Goal: Task Accomplishment & Management: Use online tool/utility

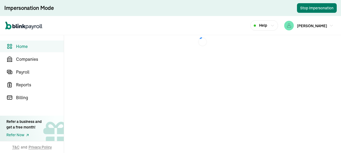
click at [312, 10] on button "Stop Impersonation" at bounding box center [317, 8] width 40 height 10
click at [311, 7] on button "Stop Impersonation" at bounding box center [317, 8] width 40 height 10
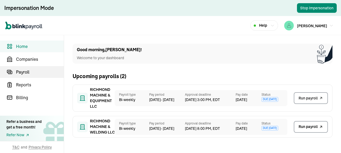
click at [26, 73] on span "Payroll" at bounding box center [40, 72] width 48 height 6
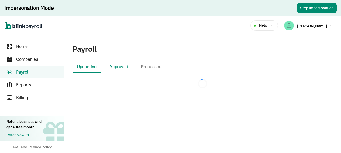
click at [120, 68] on li "Approved" at bounding box center [118, 66] width 27 height 11
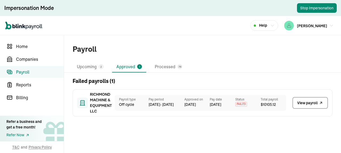
click at [305, 104] on span "View payroll" at bounding box center [307, 103] width 21 height 6
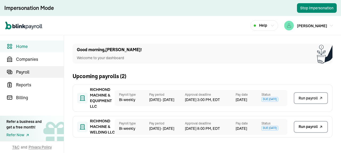
click at [26, 73] on span "Payroll" at bounding box center [40, 72] width 48 height 6
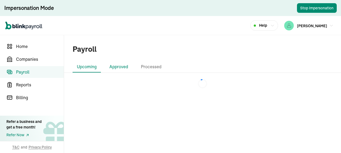
click at [120, 68] on li "Approved" at bounding box center [118, 66] width 27 height 11
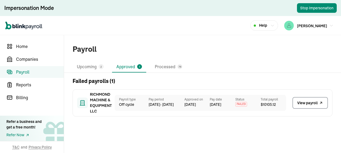
click at [305, 104] on span "View payroll" at bounding box center [307, 103] width 21 height 6
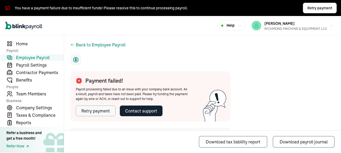
click at [104, 113] on div "Retry payment" at bounding box center [95, 111] width 29 height 6
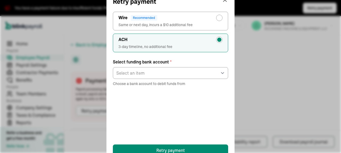
click at [221, 20] on div "radio-group" at bounding box center [219, 18] width 6 height 6
click at [221, 19] on input "Wire Recommended Same or next day, incurs a $10 additional fee" at bounding box center [220, 16] width 4 height 4
radio input "true"
